Goal: Task Accomplishment & Management: Use online tool/utility

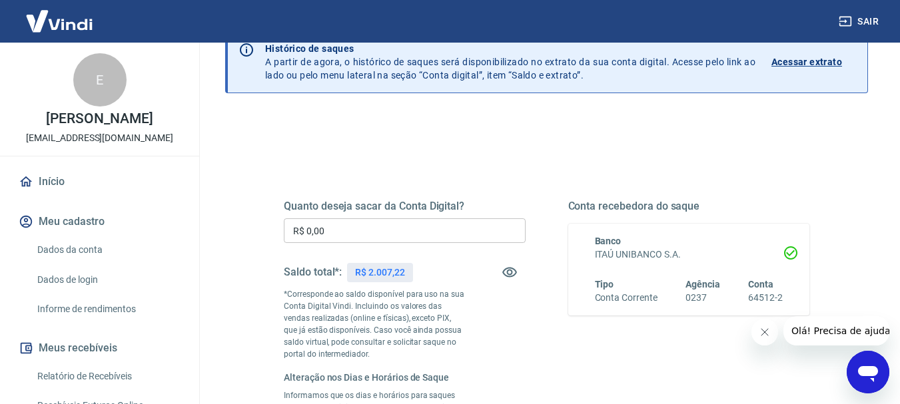
scroll to position [111, 0]
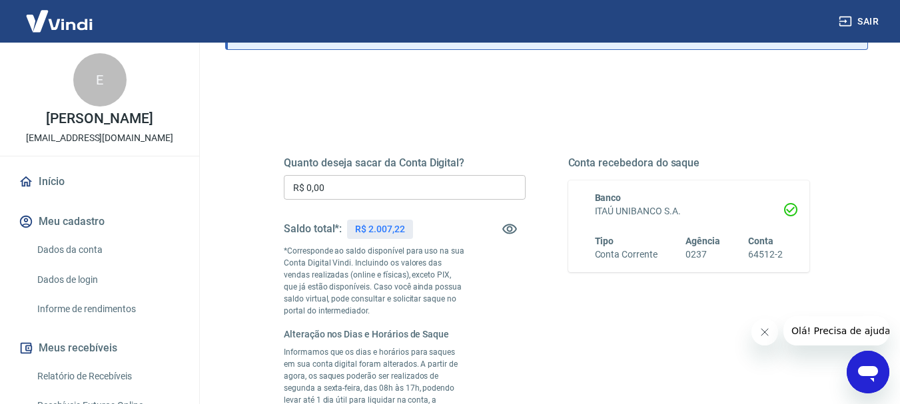
click at [371, 185] on input "R$ 0,00" at bounding box center [405, 187] width 242 height 25
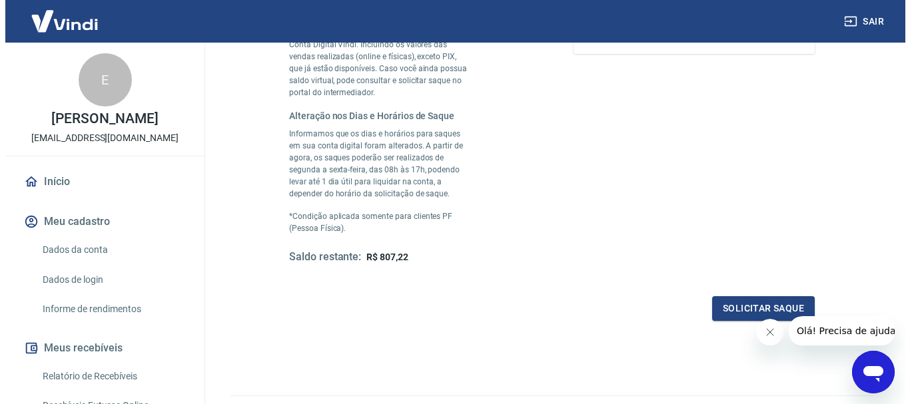
scroll to position [333, 0]
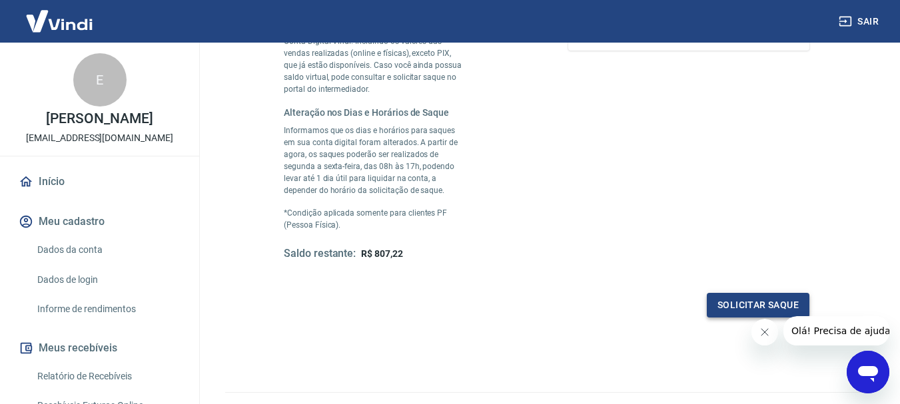
type input "R$ 1.200,00"
click at [747, 298] on button "Solicitar saque" at bounding box center [758, 305] width 103 height 25
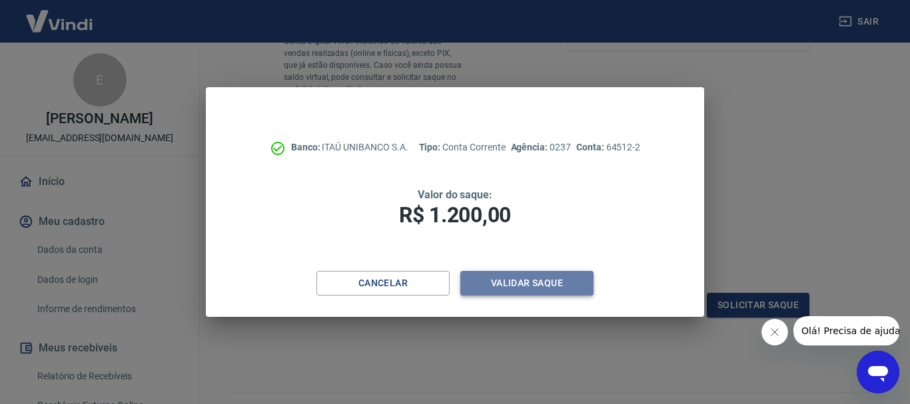
click at [504, 286] on button "Validar saque" at bounding box center [526, 283] width 133 height 25
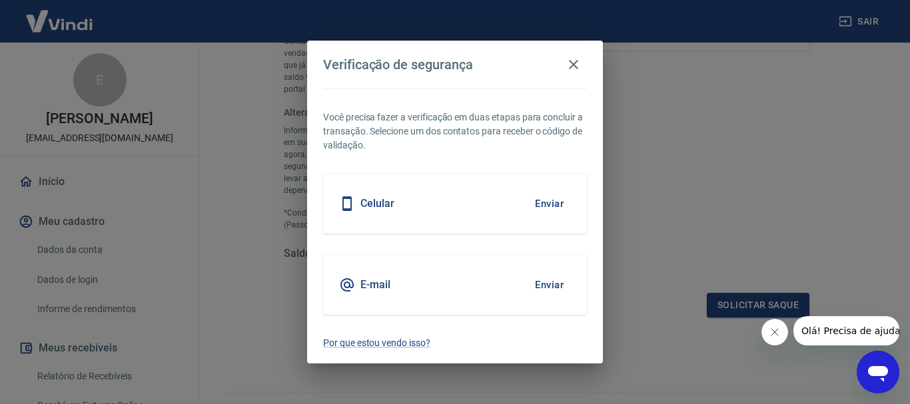
click at [544, 201] on button "Enviar" at bounding box center [549, 204] width 43 height 28
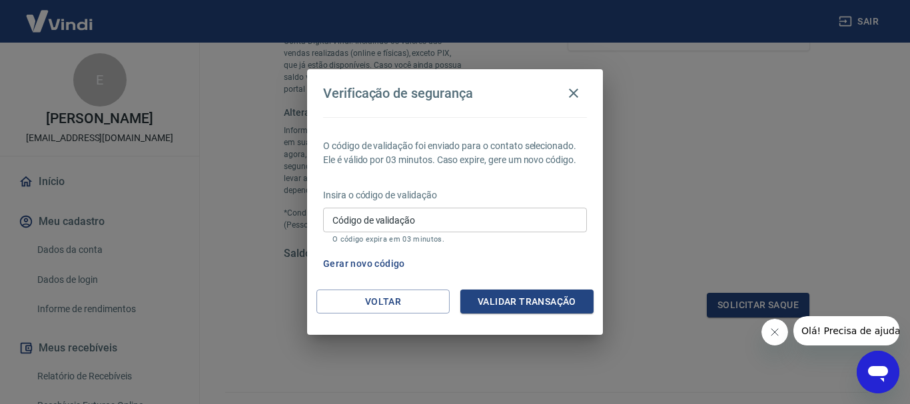
drag, startPoint x: 517, startPoint y: 215, endPoint x: 510, endPoint y: 211, distance: 8.3
click at [517, 215] on input "Código de validação" at bounding box center [455, 220] width 264 height 25
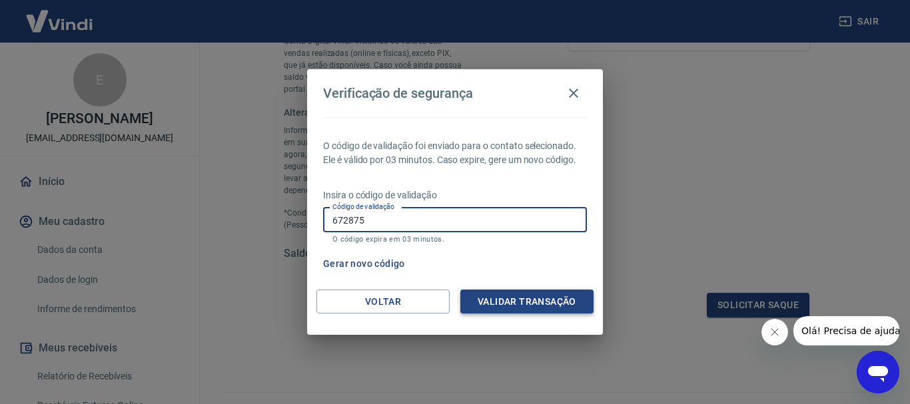
type input "672875"
click at [561, 295] on button "Validar transação" at bounding box center [526, 302] width 133 height 25
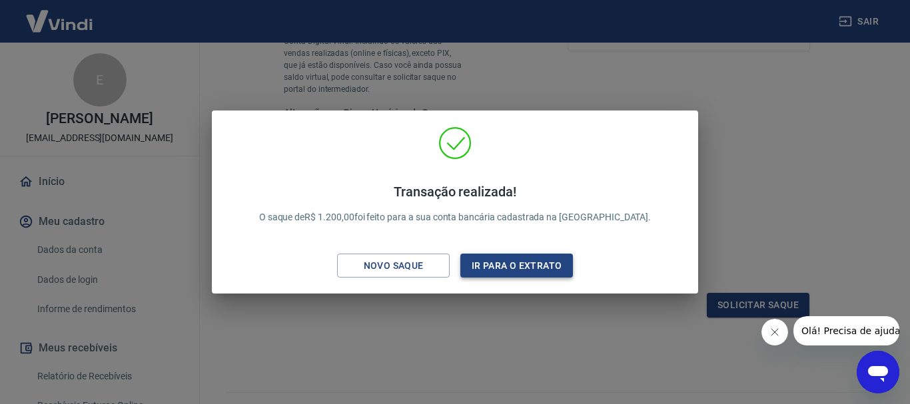
click at [538, 262] on button "Ir para o extrato" at bounding box center [516, 266] width 113 height 25
